Goal: Task Accomplishment & Management: Use online tool/utility

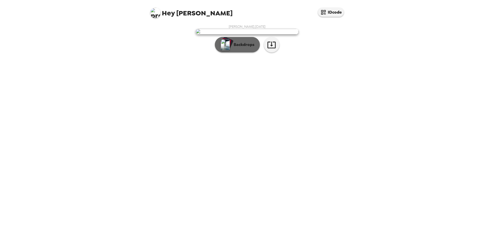
click at [234, 48] on p "Backdrops" at bounding box center [242, 45] width 23 height 6
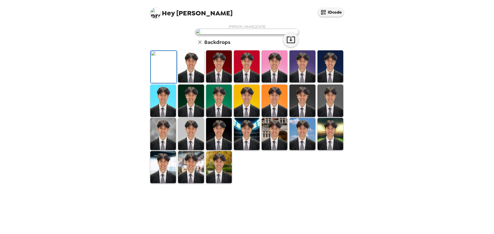
scroll to position [26, 0]
click at [191, 83] on img at bounding box center [191, 66] width 26 height 32
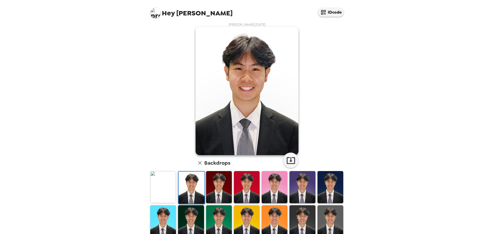
scroll to position [0, 0]
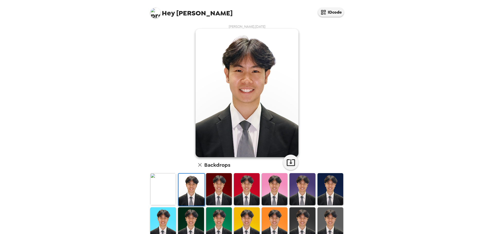
click at [216, 189] on img at bounding box center [219, 189] width 26 height 32
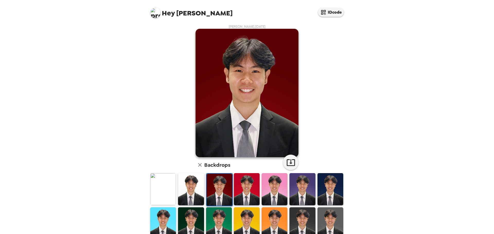
click at [244, 188] on img at bounding box center [247, 189] width 26 height 32
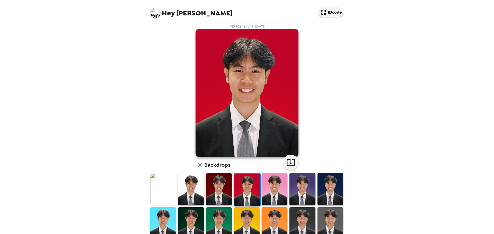
click at [275, 186] on img at bounding box center [274, 189] width 26 height 32
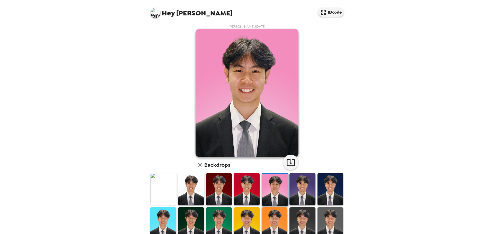
click at [300, 181] on img at bounding box center [302, 189] width 26 height 32
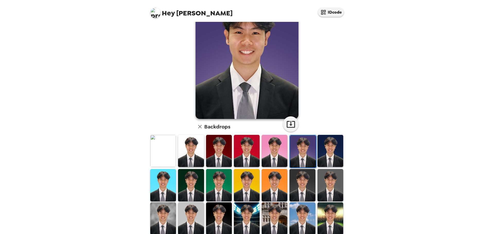
scroll to position [51, 0]
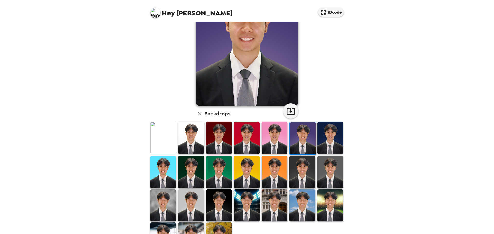
click at [161, 174] on img at bounding box center [163, 172] width 26 height 32
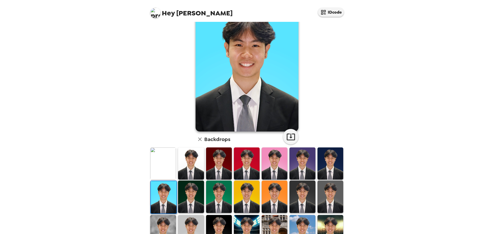
click at [188, 192] on img at bounding box center [191, 197] width 26 height 32
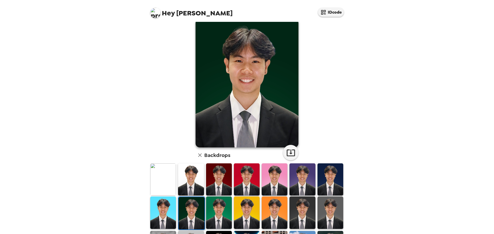
scroll to position [26, 0]
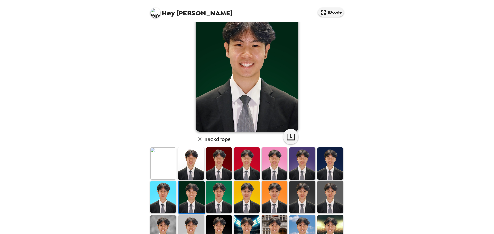
click at [218, 194] on img at bounding box center [219, 197] width 26 height 32
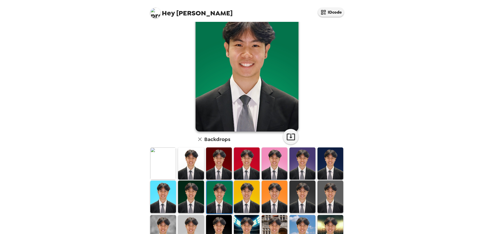
click at [248, 194] on img at bounding box center [247, 197] width 26 height 32
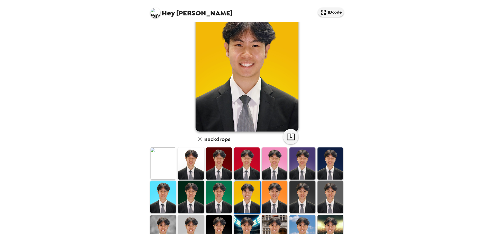
click at [285, 195] on div at bounding box center [274, 197] width 28 height 34
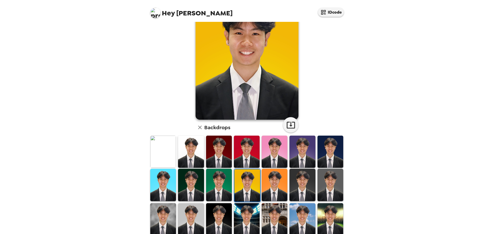
scroll to position [51, 0]
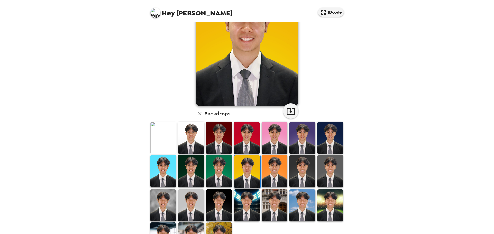
click at [275, 173] on img at bounding box center [274, 171] width 26 height 32
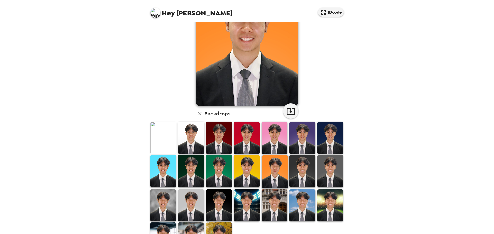
click at [301, 170] on img at bounding box center [302, 171] width 26 height 32
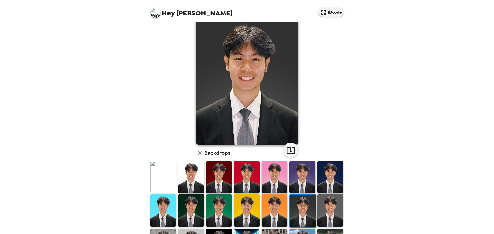
scroll to position [0, 0]
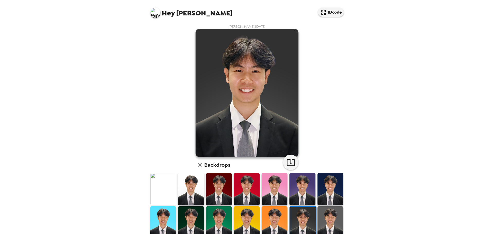
click at [325, 213] on img at bounding box center [330, 222] width 26 height 32
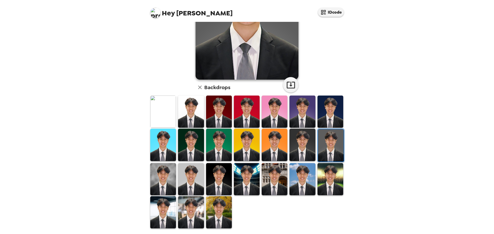
click at [218, 204] on img at bounding box center [219, 212] width 26 height 32
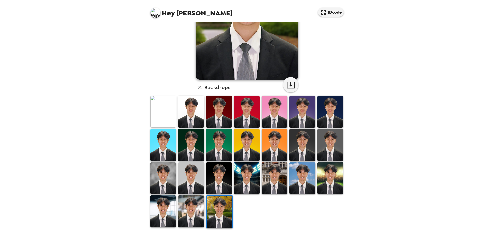
click at [191, 205] on img at bounding box center [191, 211] width 26 height 32
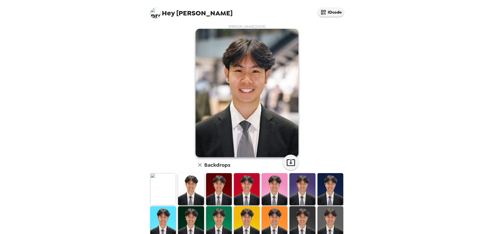
click at [187, 174] on img at bounding box center [191, 189] width 26 height 32
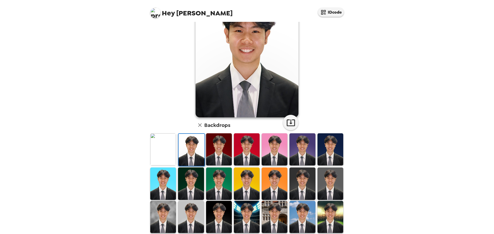
scroll to position [51, 0]
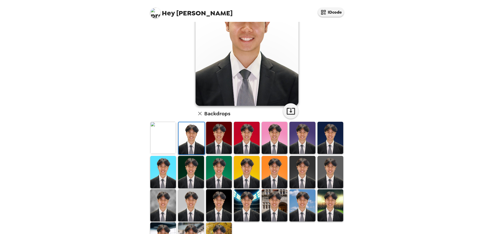
click at [167, 198] on img at bounding box center [163, 205] width 26 height 32
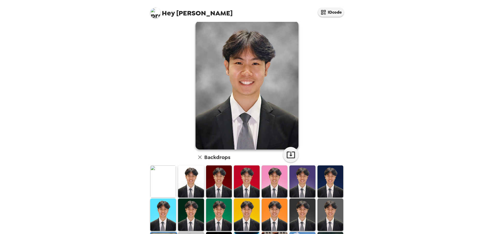
scroll to position [0, 0]
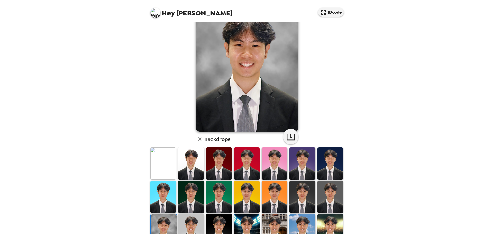
click at [189, 220] on img at bounding box center [191, 230] width 26 height 32
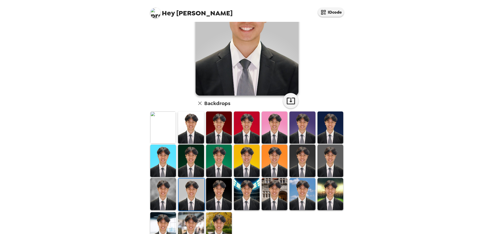
scroll to position [78, 0]
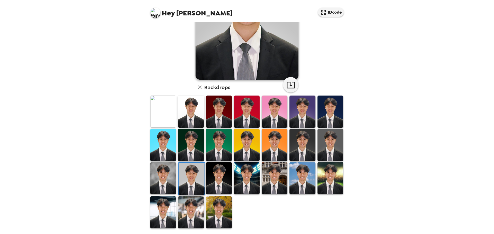
click at [290, 77] on img at bounding box center [246, 15] width 103 height 129
click at [292, 88] on icon "button" at bounding box center [290, 85] width 8 height 7
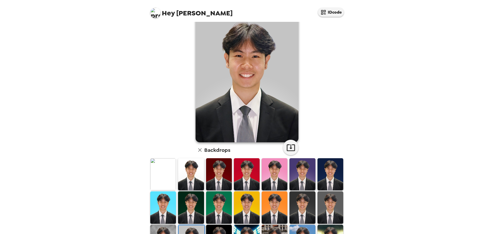
scroll to position [0, 0]
